Goal: Transaction & Acquisition: Purchase product/service

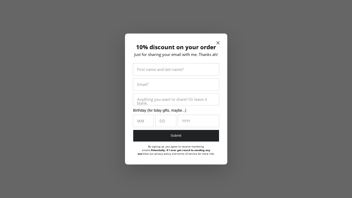
click at [215, 42] on div "10% discount on your order Just for sharing your email with me. Thanks ah! Firs…" at bounding box center [176, 99] width 102 height 131
click at [217, 42] on icon "Close modal" at bounding box center [218, 42] width 3 height 3
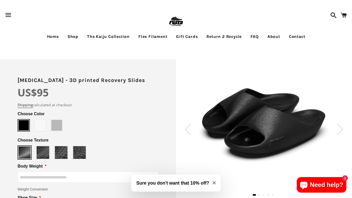
click at [215, 182] on icon "Close modal" at bounding box center [214, 182] width 3 height 3
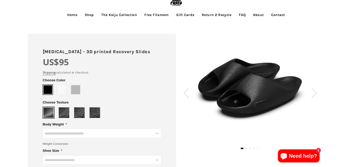
scroll to position [34, 0]
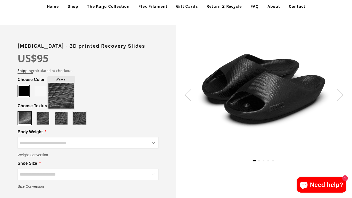
type input "*****"
click at [58, 117] on img at bounding box center [61, 118] width 13 height 13
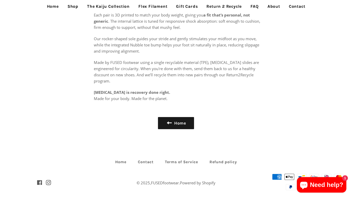
scroll to position [334, 0]
